Goal: Information Seeking & Learning: Learn about a topic

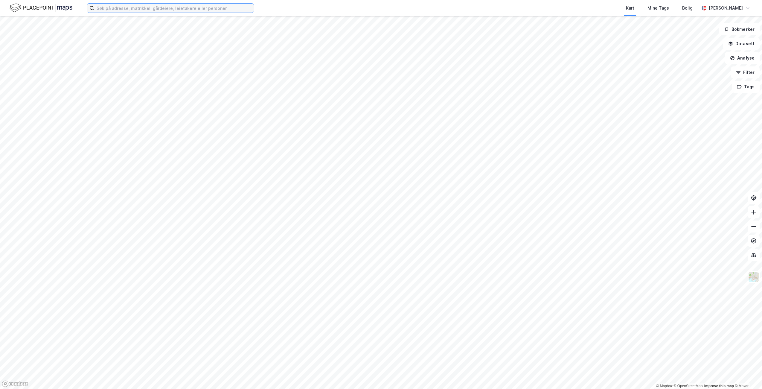
click at [196, 6] on input at bounding box center [174, 8] width 160 height 9
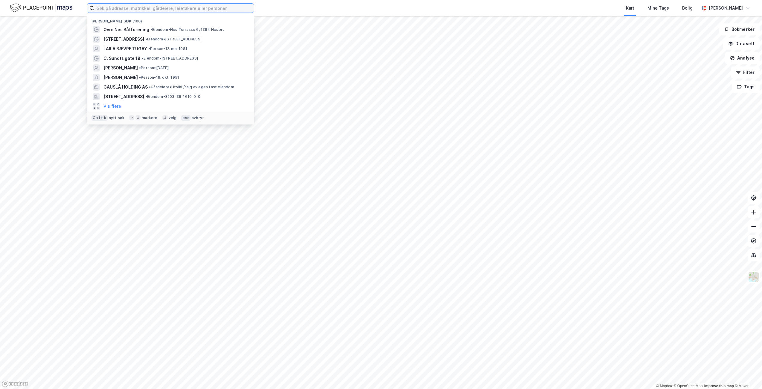
type input "n"
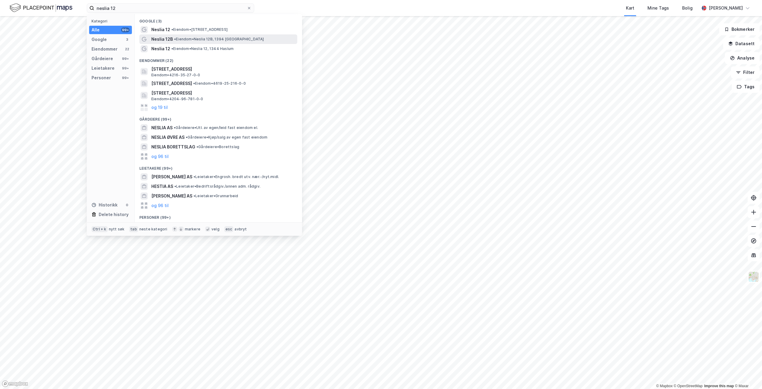
click at [229, 39] on span "• [PERSON_NAME] 12B, 1394 [GEOGRAPHIC_DATA]" at bounding box center [219, 39] width 90 height 5
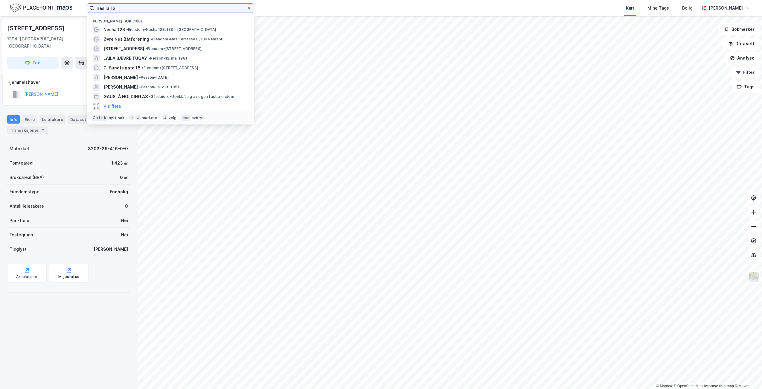
click at [144, 9] on input "neslia 12" at bounding box center [170, 8] width 153 height 9
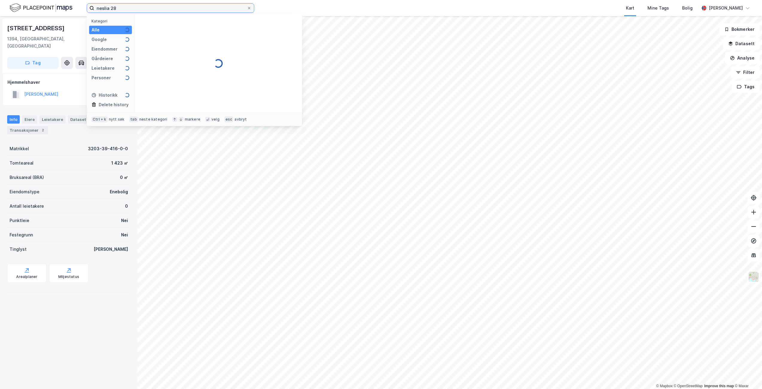
type input "neslia 28"
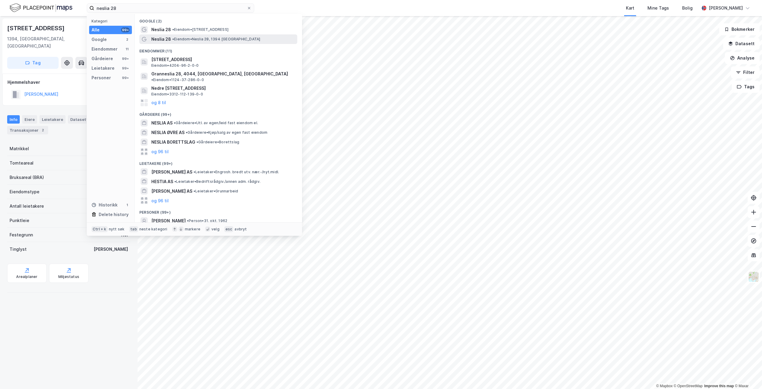
click at [198, 40] on span "• [PERSON_NAME] 28, 1394 [GEOGRAPHIC_DATA]" at bounding box center [216, 39] width 88 height 5
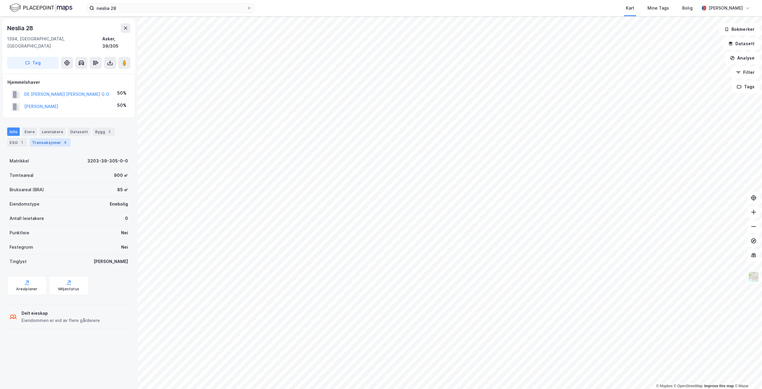
click at [46, 138] on div "Transaksjoner 4" at bounding box center [50, 142] width 41 height 8
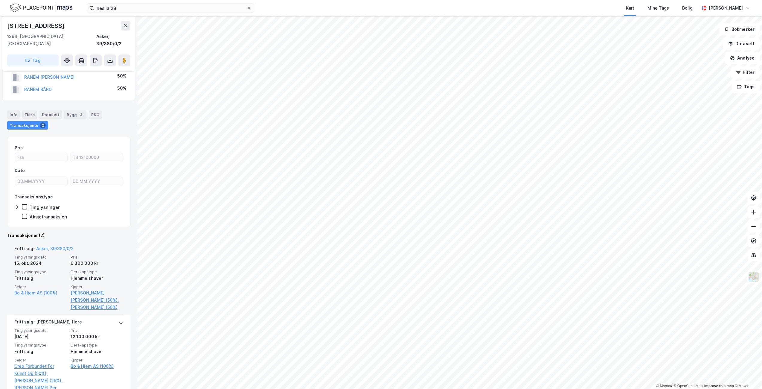
scroll to position [52, 0]
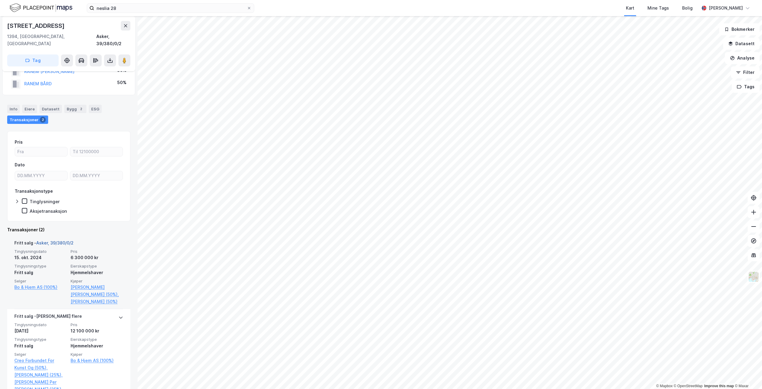
click at [60, 240] on link "Asker, 39/380/0/2" at bounding box center [54, 242] width 37 height 5
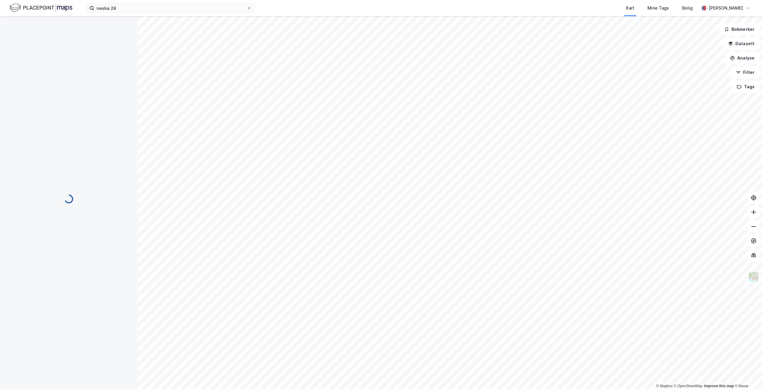
scroll to position [0, 0]
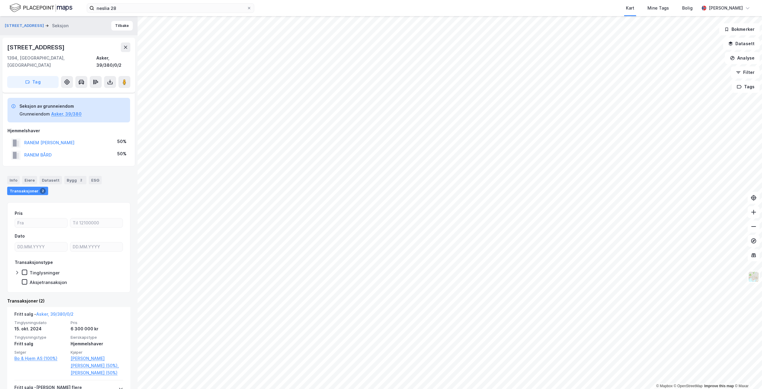
click at [29, 187] on div "Transaksjoner 2" at bounding box center [27, 191] width 41 height 8
click at [40, 188] on div "2" at bounding box center [43, 191] width 6 height 6
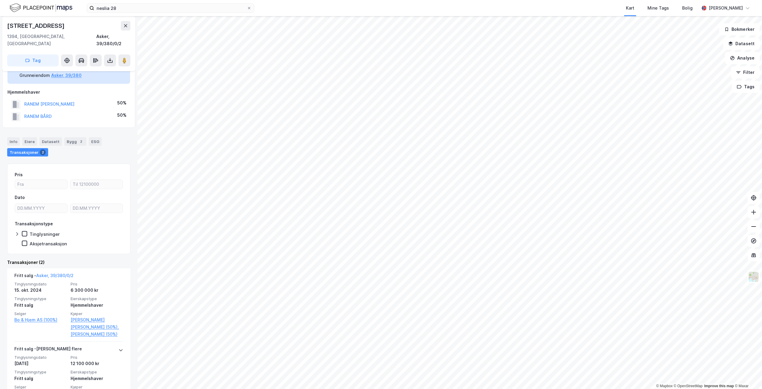
scroll to position [71, 0]
